Goal: Navigation & Orientation: Find specific page/section

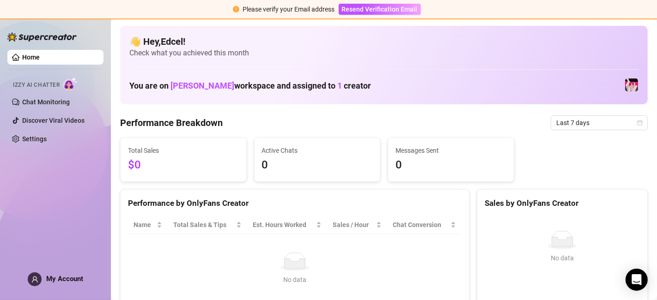
click at [80, 79] on div "Izzy AI Chatter" at bounding box center [54, 83] width 83 height 13
click at [78, 81] on img at bounding box center [70, 83] width 14 height 13
click at [63, 98] on link "Chat Monitoring" at bounding box center [46, 101] width 48 height 7
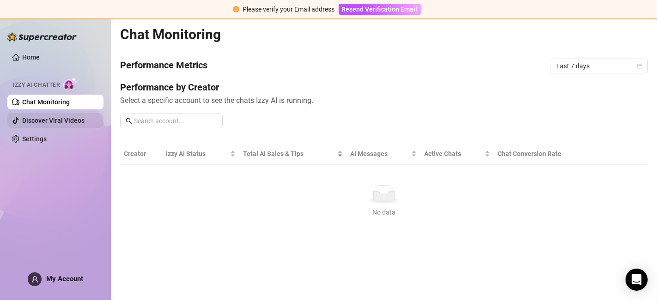
click at [75, 117] on link "Discover Viral Videos" at bounding box center [53, 120] width 62 height 7
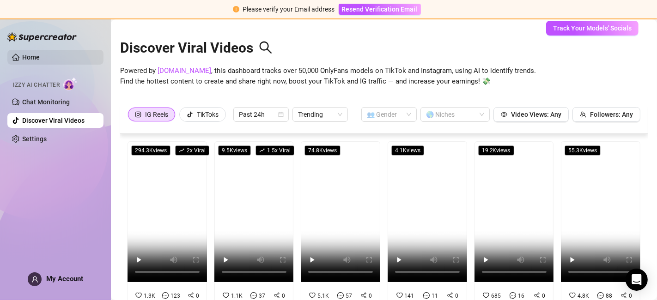
click at [40, 59] on link "Home" at bounding box center [31, 57] width 18 height 7
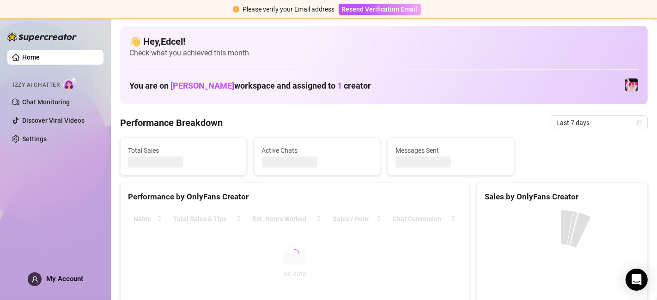
click at [40, 59] on link "Home" at bounding box center [31, 57] width 18 height 7
